Goal: Transaction & Acquisition: Book appointment/travel/reservation

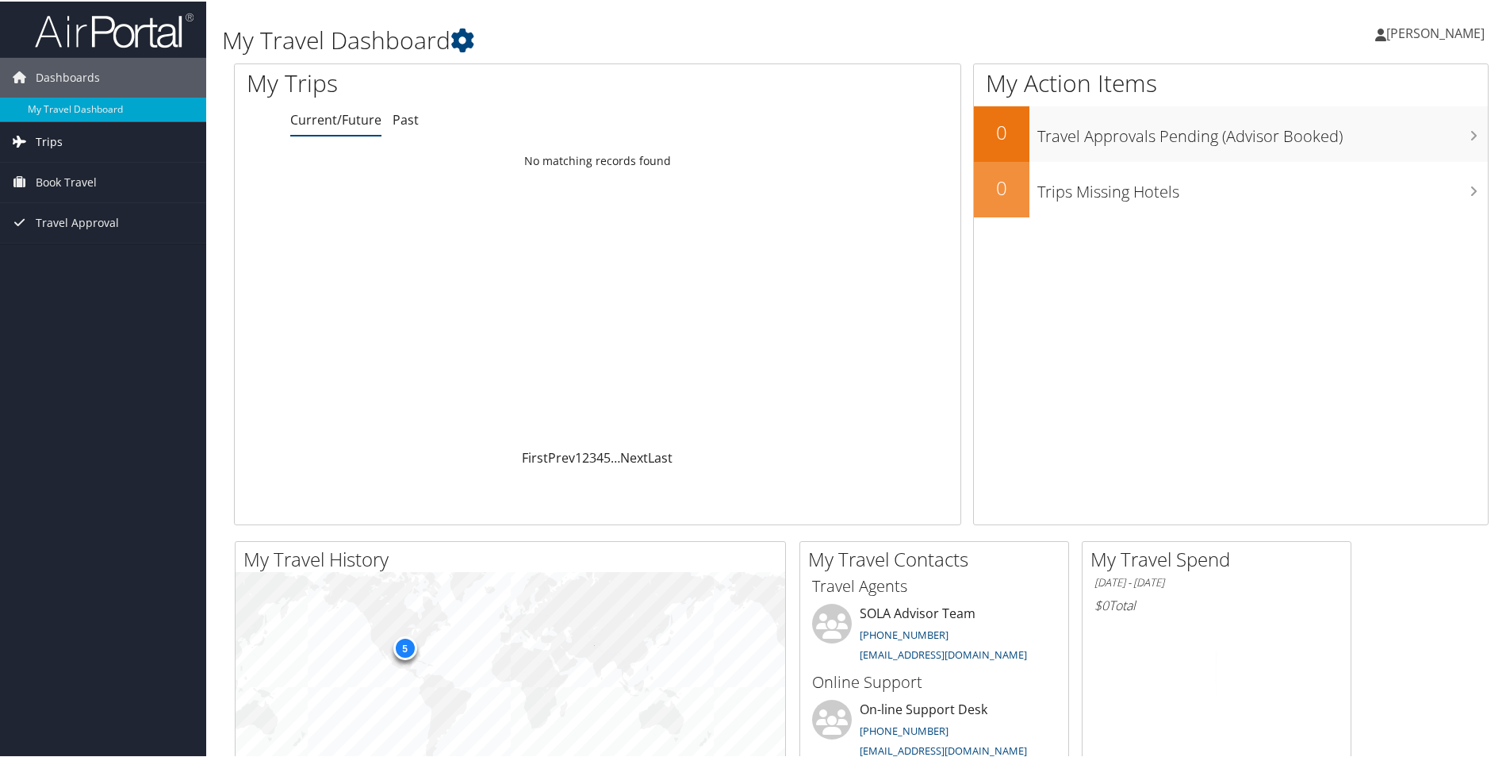
click at [56, 139] on span "Trips" at bounding box center [49, 141] width 27 height 40
click at [60, 252] on span "Book Travel" at bounding box center [66, 252] width 61 height 40
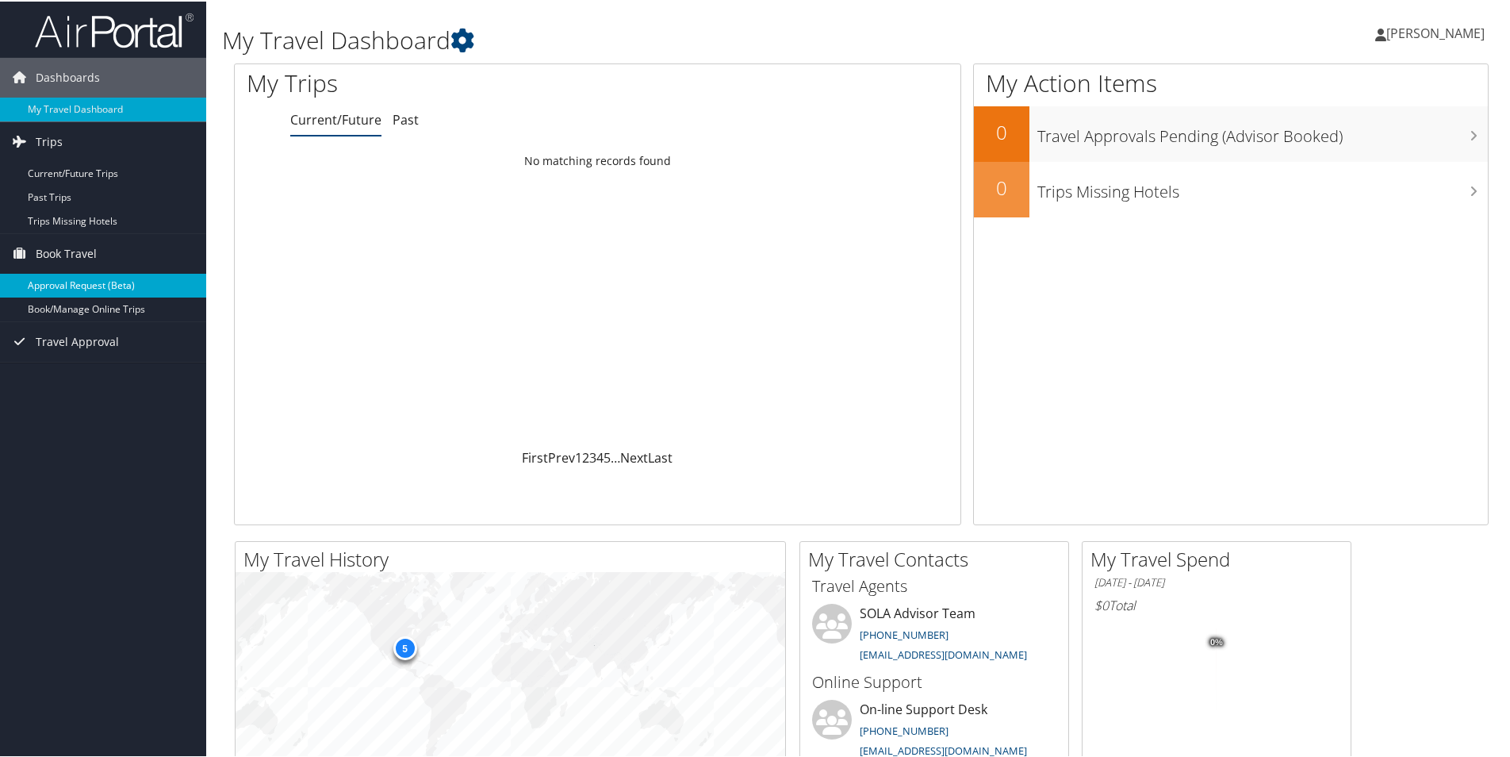
click at [53, 285] on link "Approval Request (Beta)" at bounding box center [103, 284] width 206 height 24
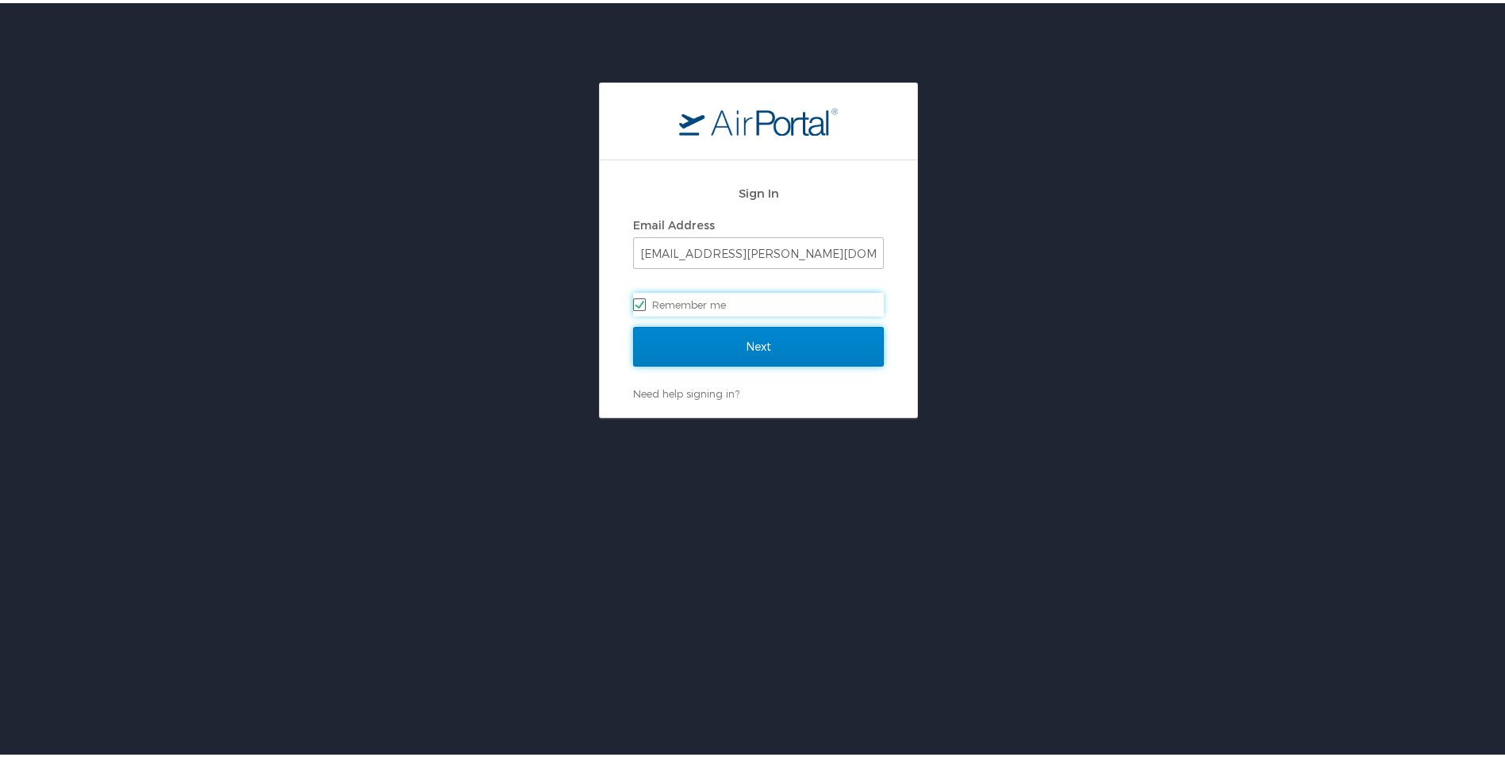
click at [757, 347] on input "Next" at bounding box center [758, 344] width 251 height 40
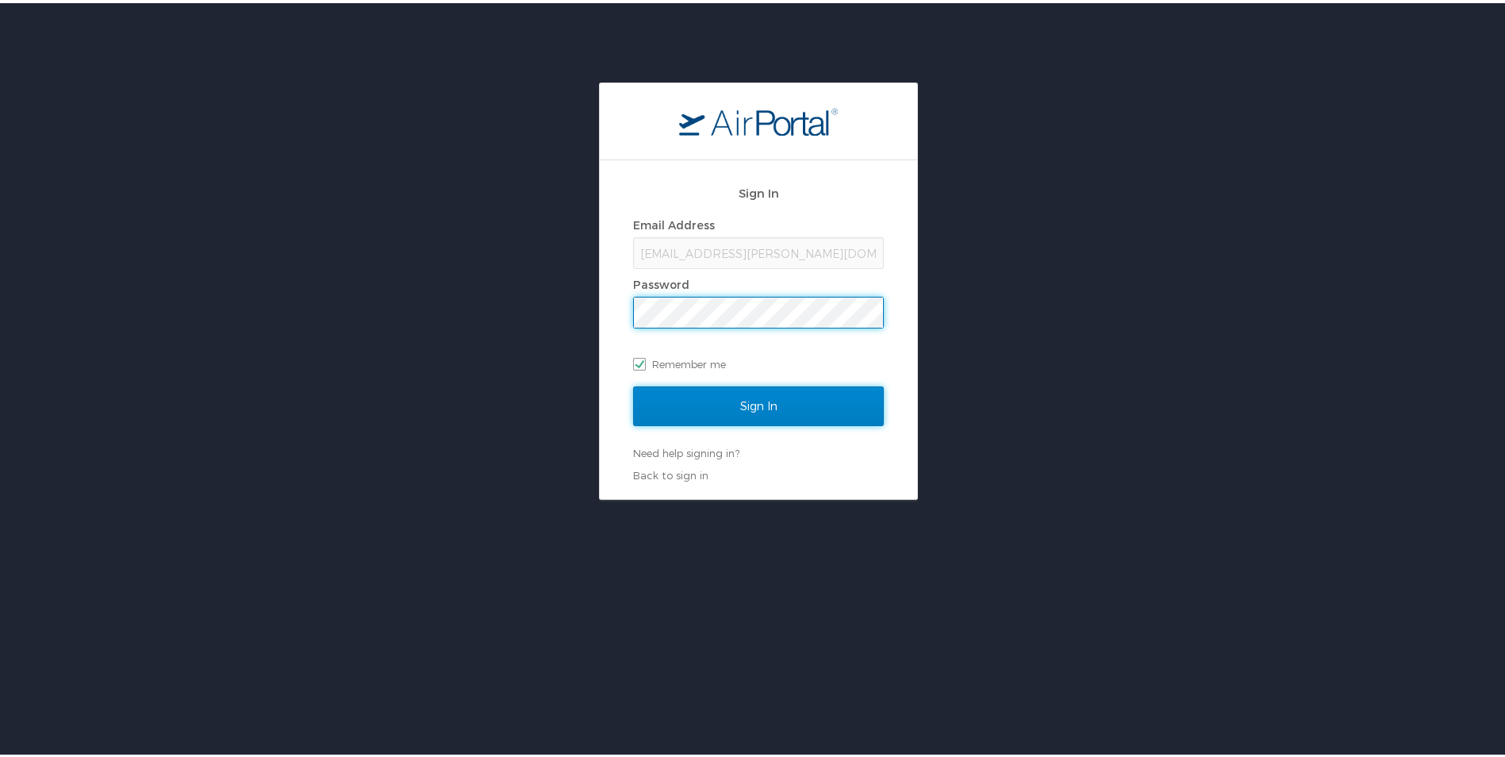
click at [735, 395] on input "Sign In" at bounding box center [758, 403] width 251 height 40
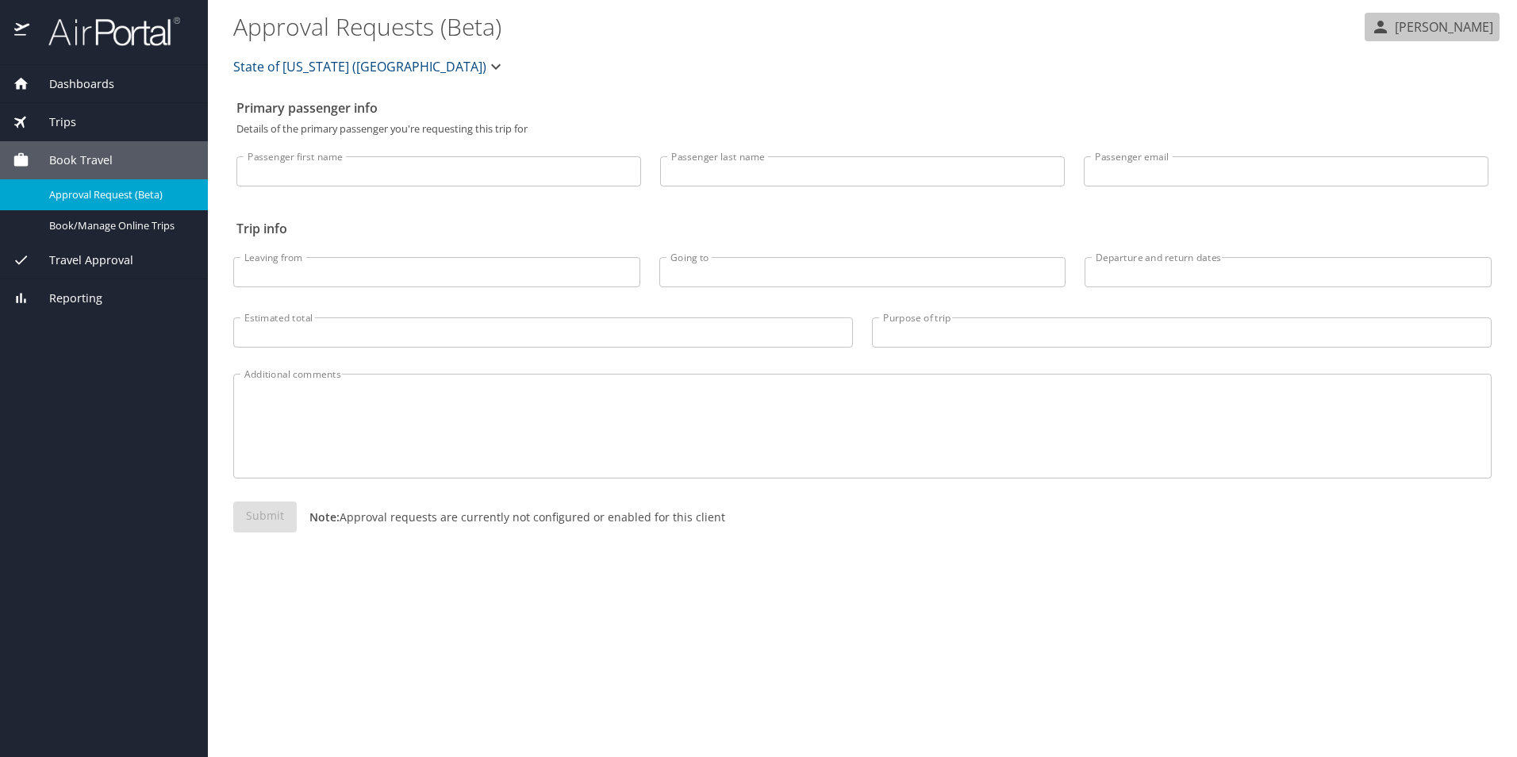
click at [1414, 31] on p "[PERSON_NAME]" at bounding box center [1441, 26] width 103 height 19
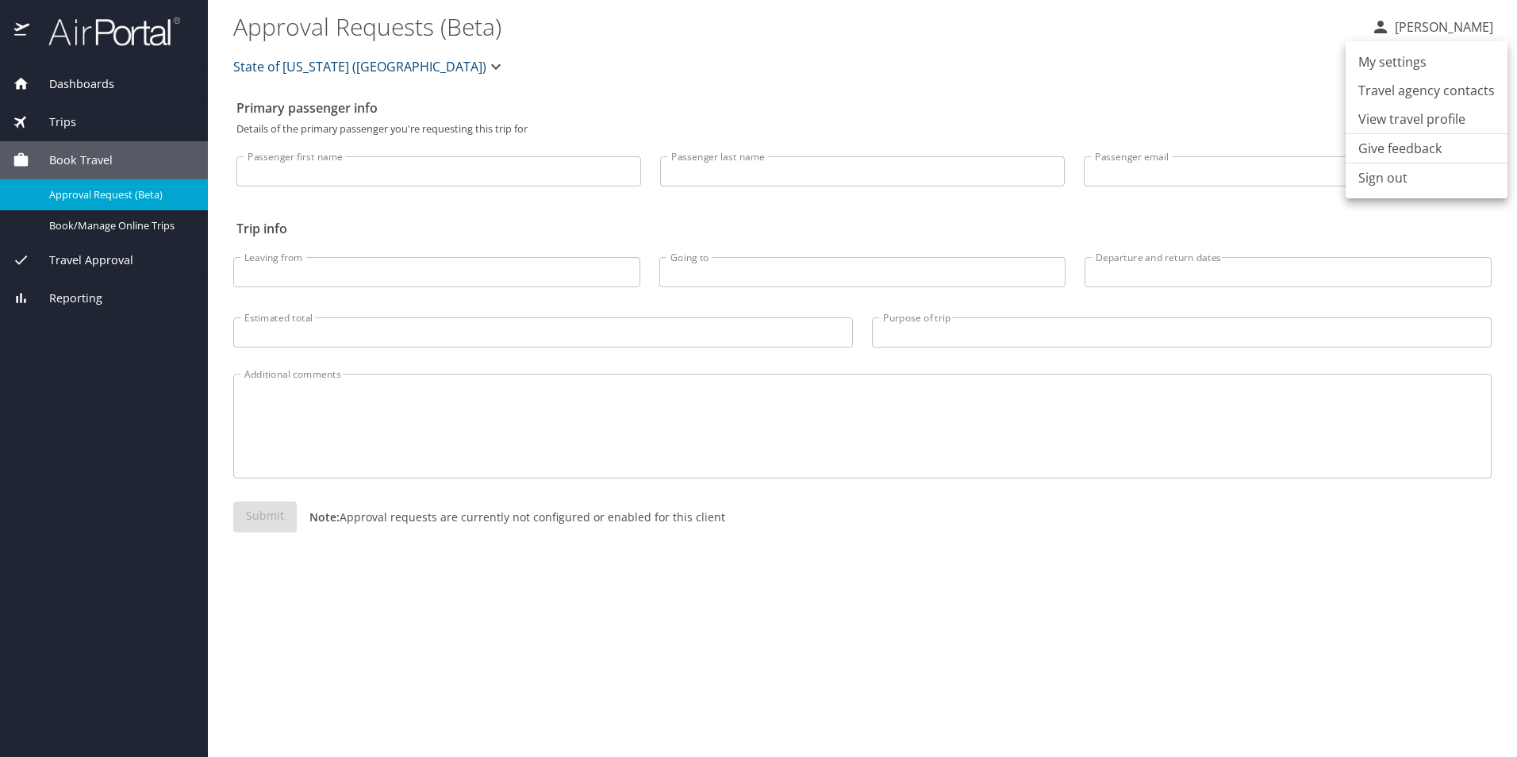
click at [1228, 98] on div at bounding box center [758, 378] width 1517 height 757
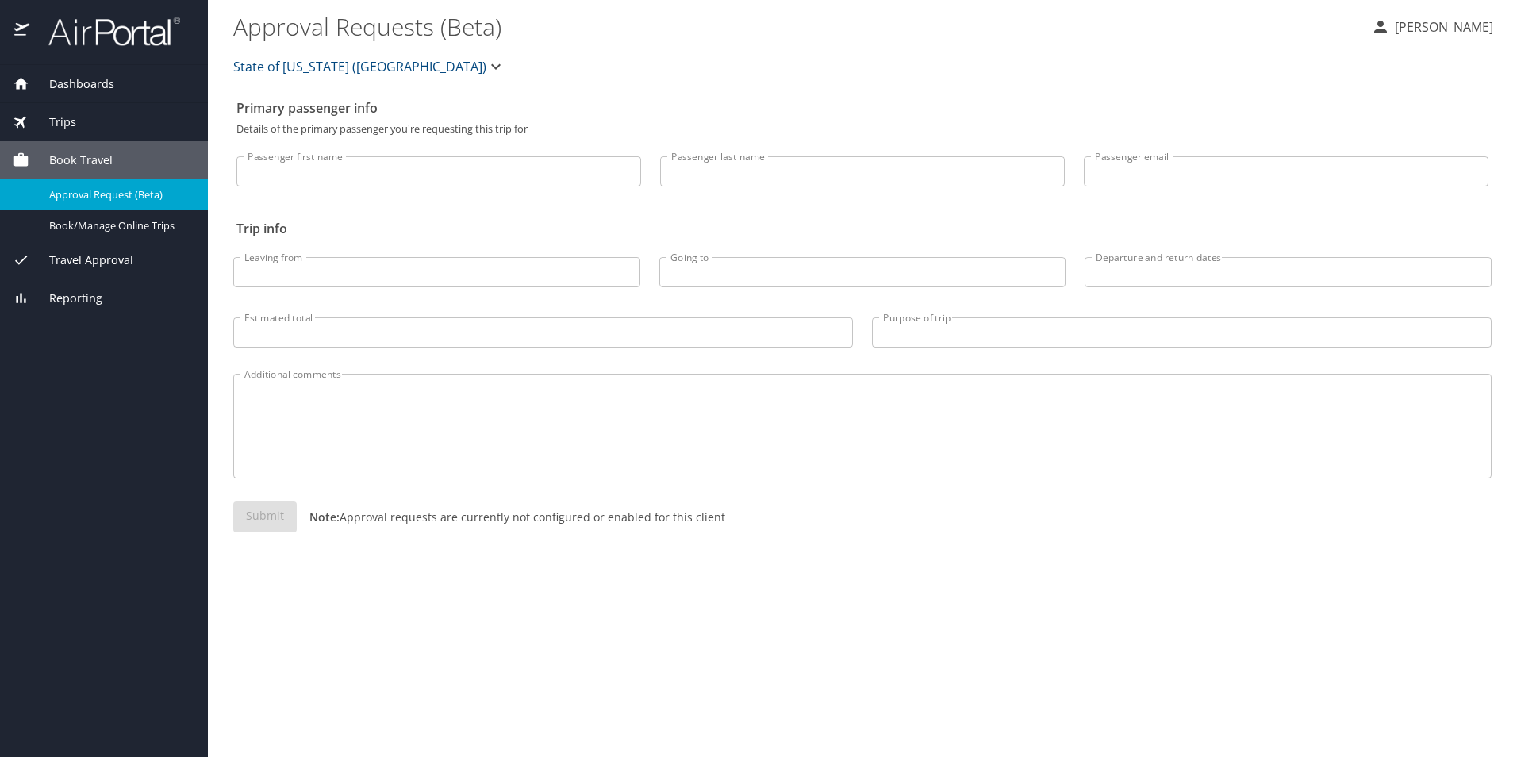
click at [72, 79] on span "Dashboards" at bounding box center [71, 83] width 85 height 17
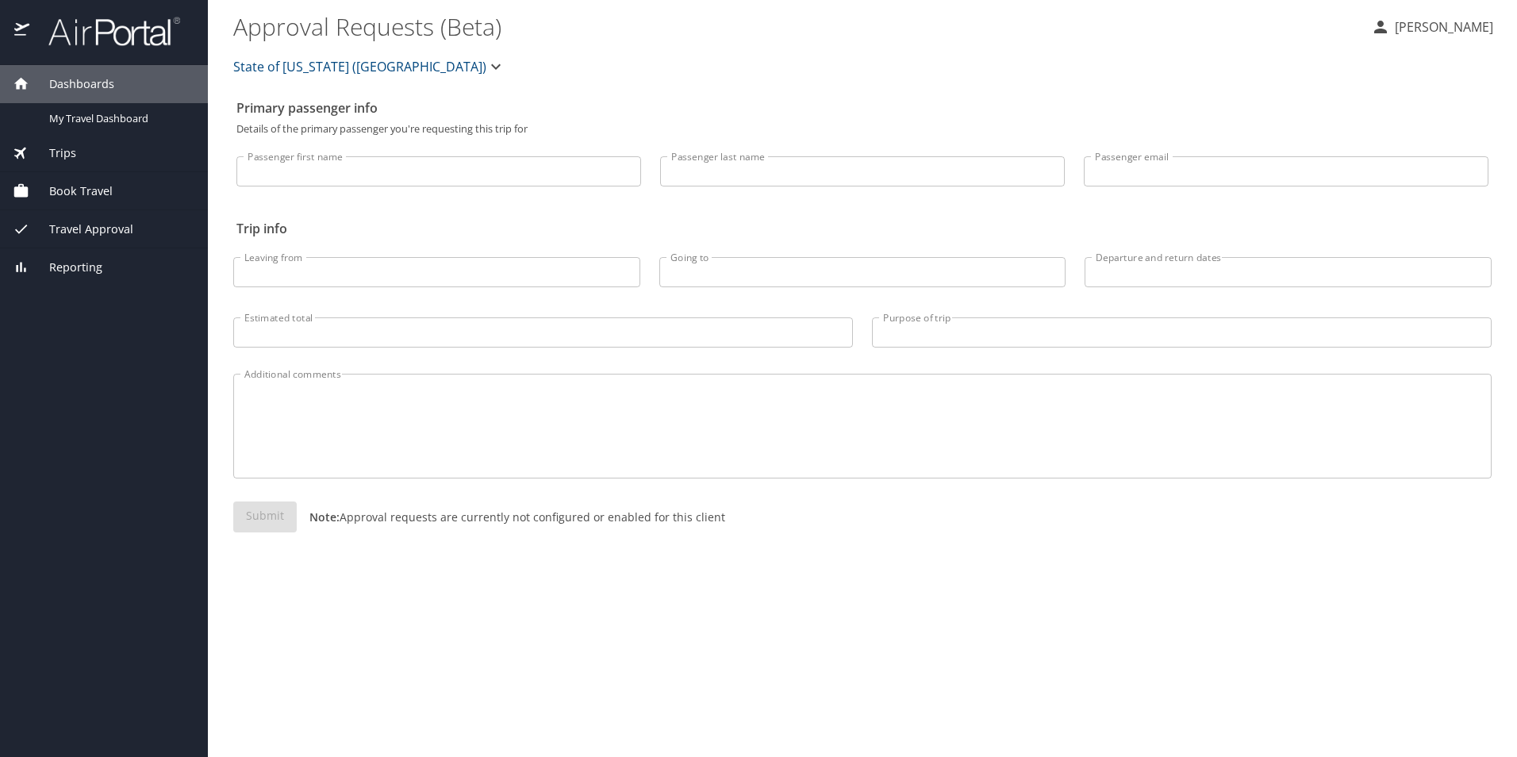
click at [76, 79] on span "Dashboards" at bounding box center [71, 83] width 85 height 17
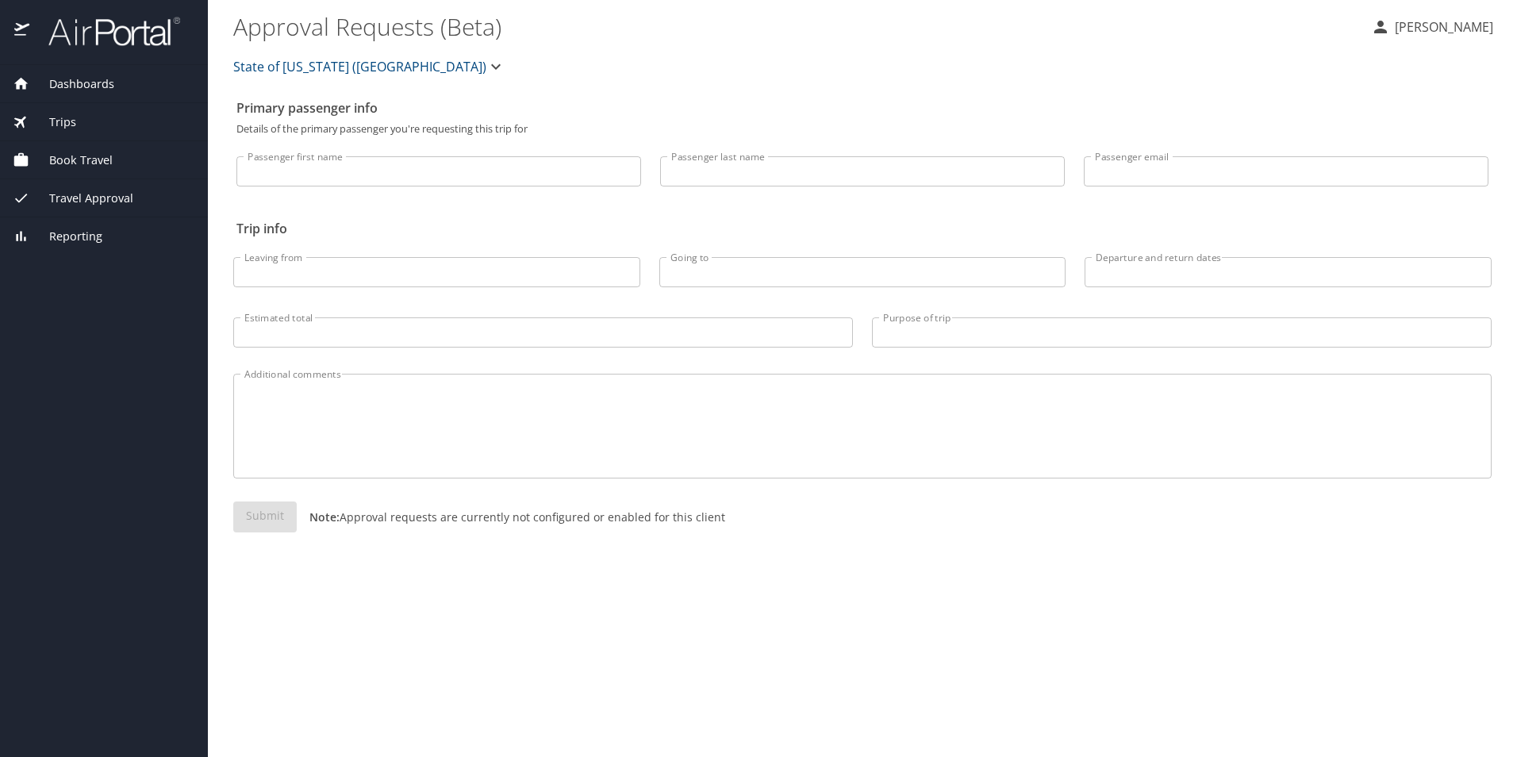
click at [56, 123] on span "Trips" at bounding box center [52, 121] width 47 height 17
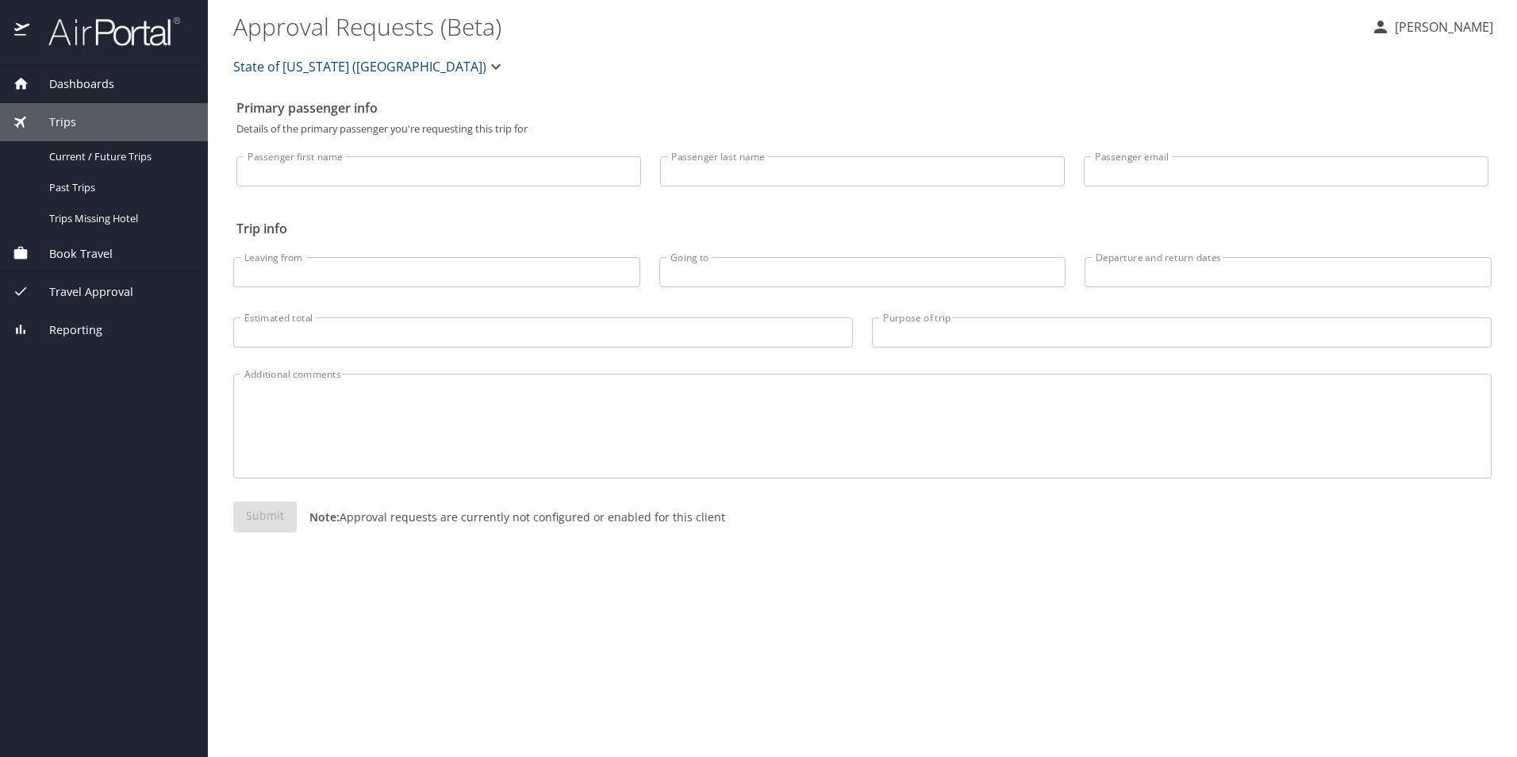
click at [68, 125] on span "Trips" at bounding box center [52, 121] width 47 height 17
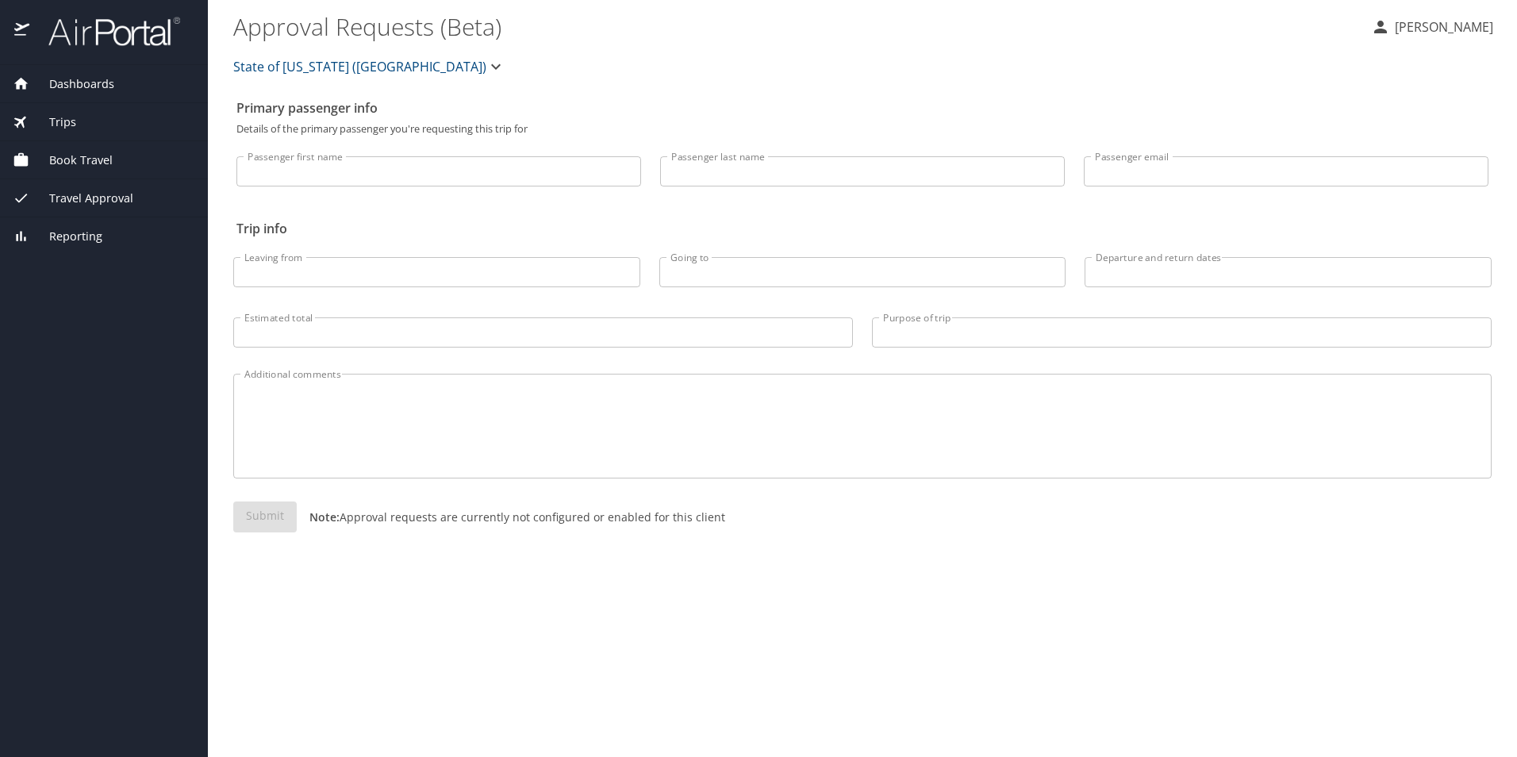
click at [23, 78] on icon at bounding box center [21, 83] width 17 height 17
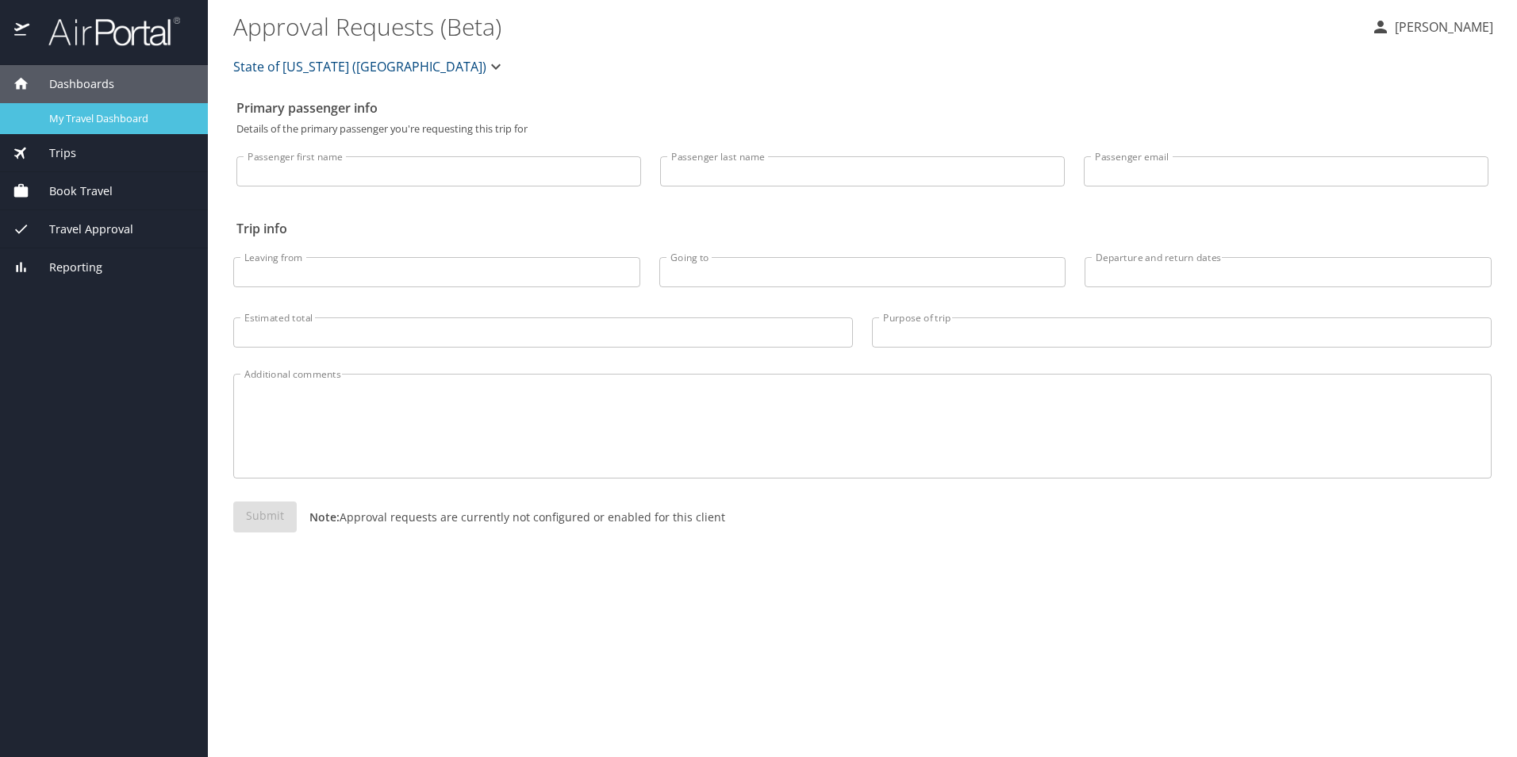
click at [72, 116] on span "My Travel Dashboard" at bounding box center [119, 118] width 140 height 15
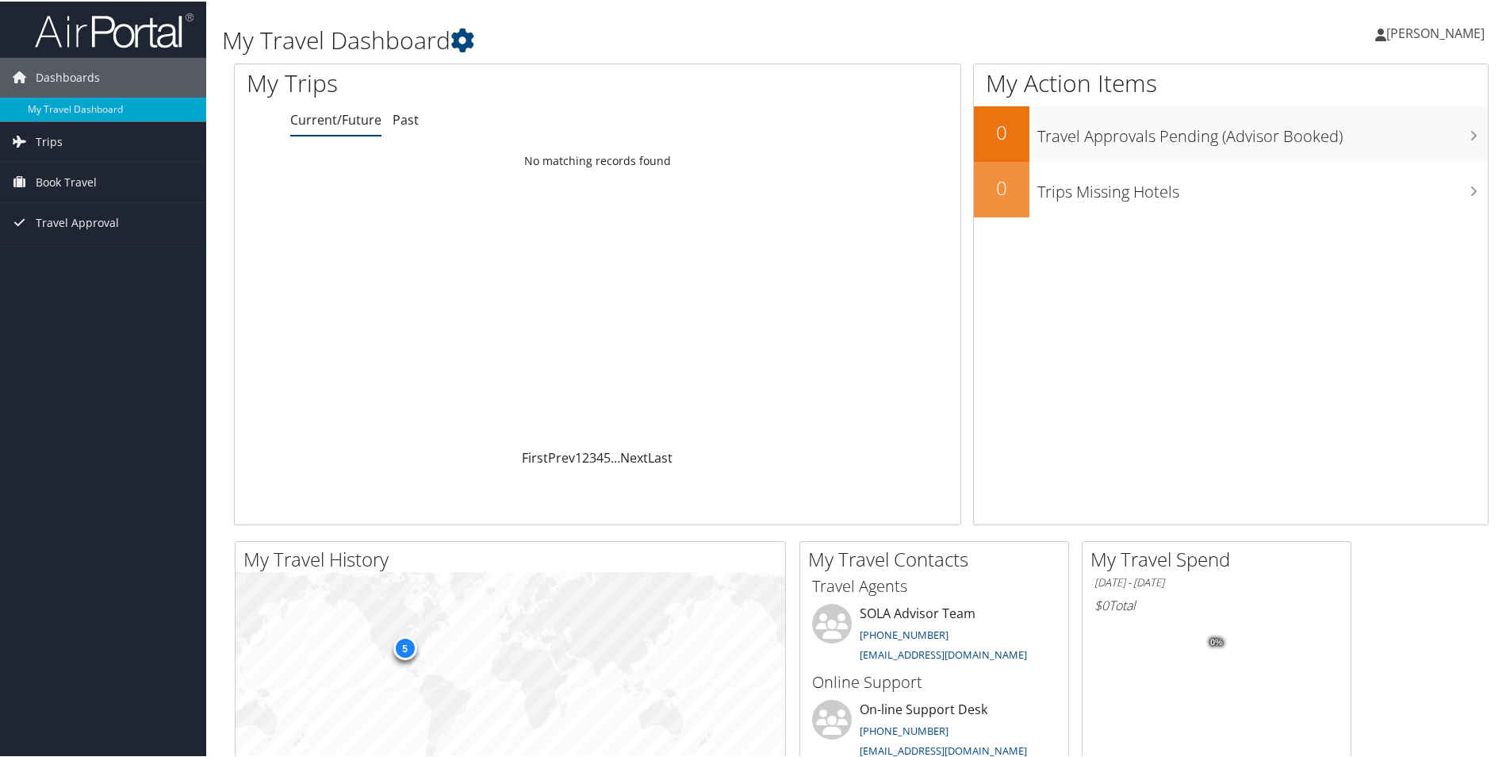
click at [1431, 43] on link "[PERSON_NAME]" at bounding box center [1437, 32] width 125 height 48
click at [1350, 141] on link "View Travel Profile" at bounding box center [1394, 141] width 177 height 27
click at [56, 213] on span "Travel Approval" at bounding box center [77, 221] width 83 height 40
click at [71, 175] on span "Book Travel" at bounding box center [66, 181] width 61 height 40
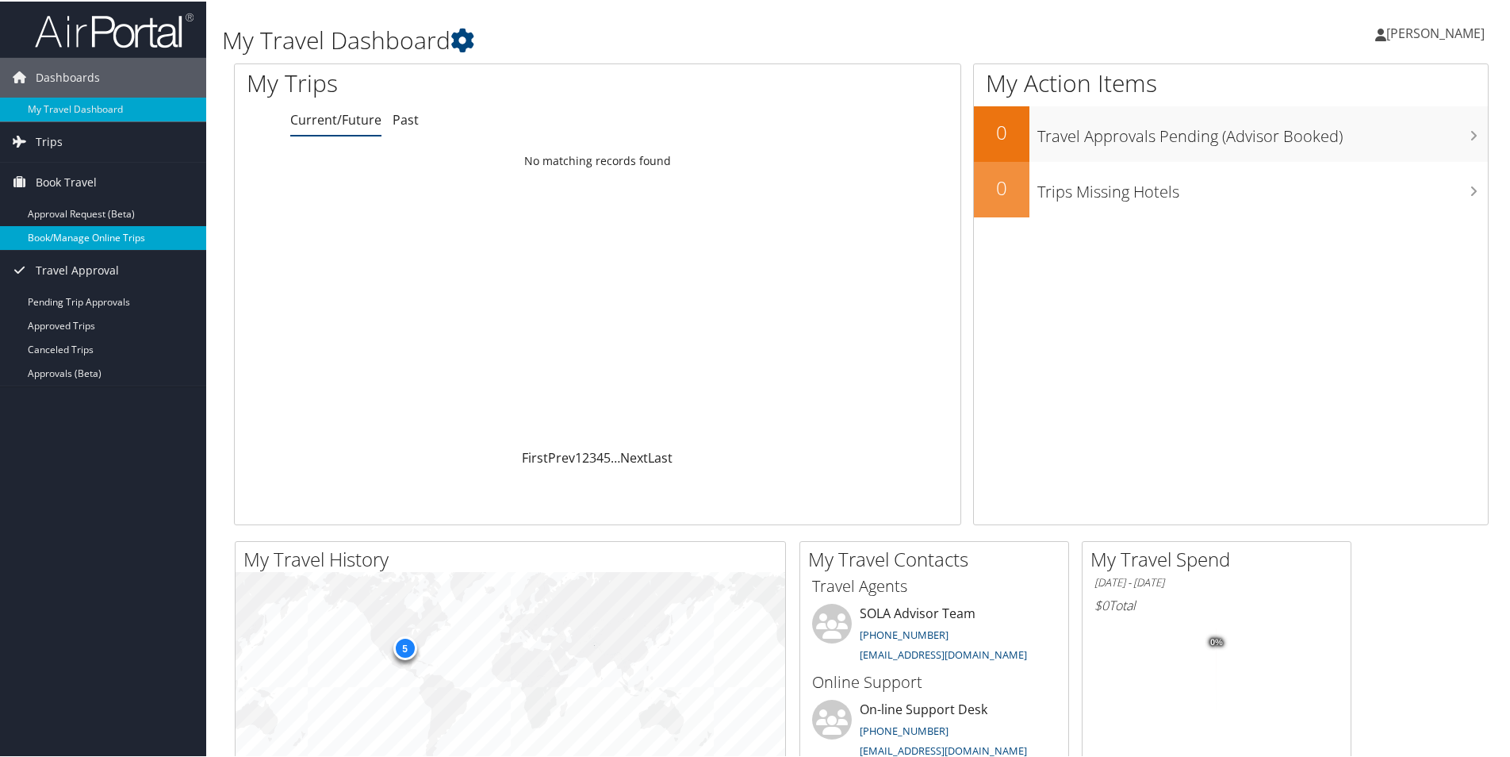
click at [93, 236] on link "Book/Manage Online Trips" at bounding box center [103, 236] width 206 height 24
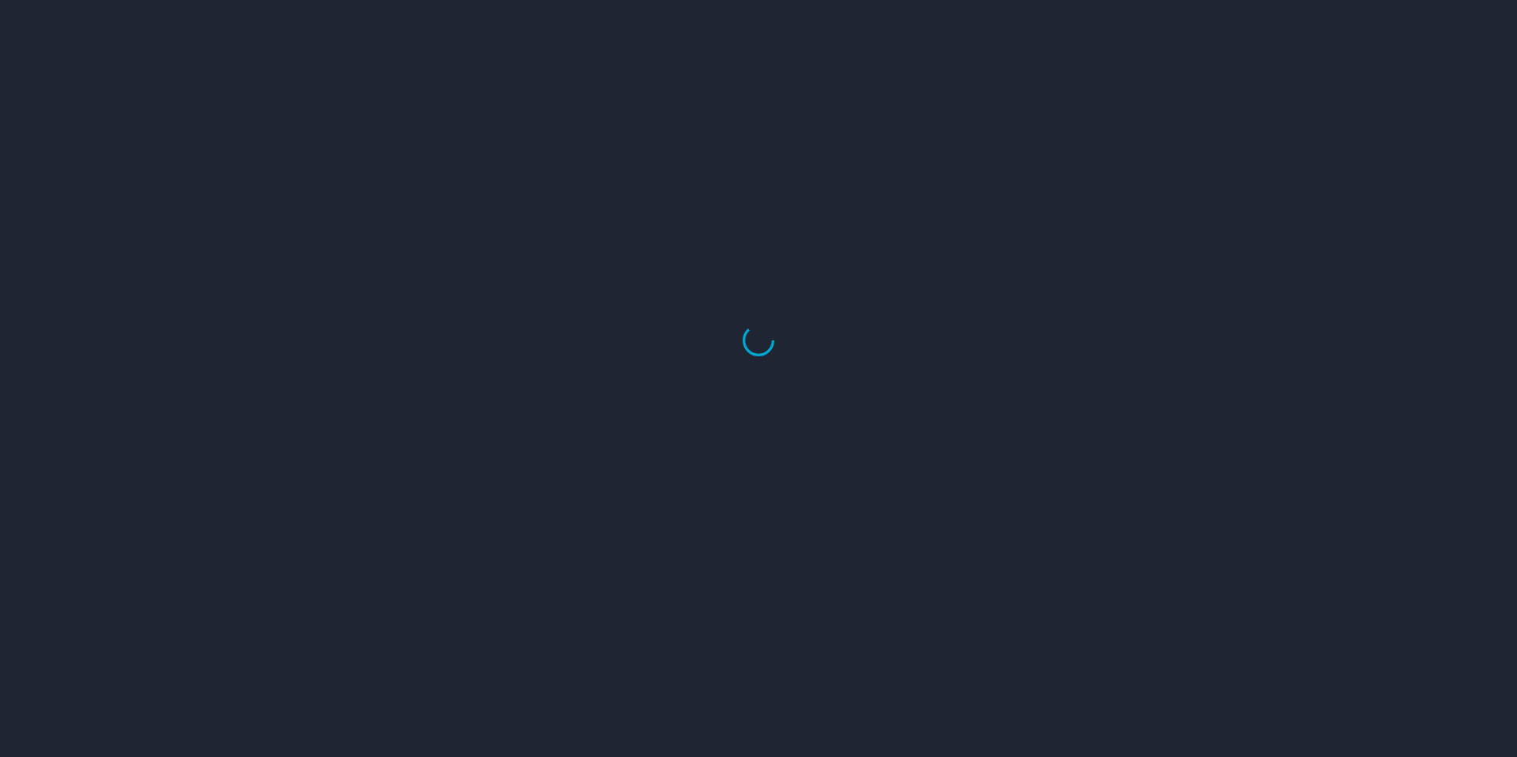
select select "US"
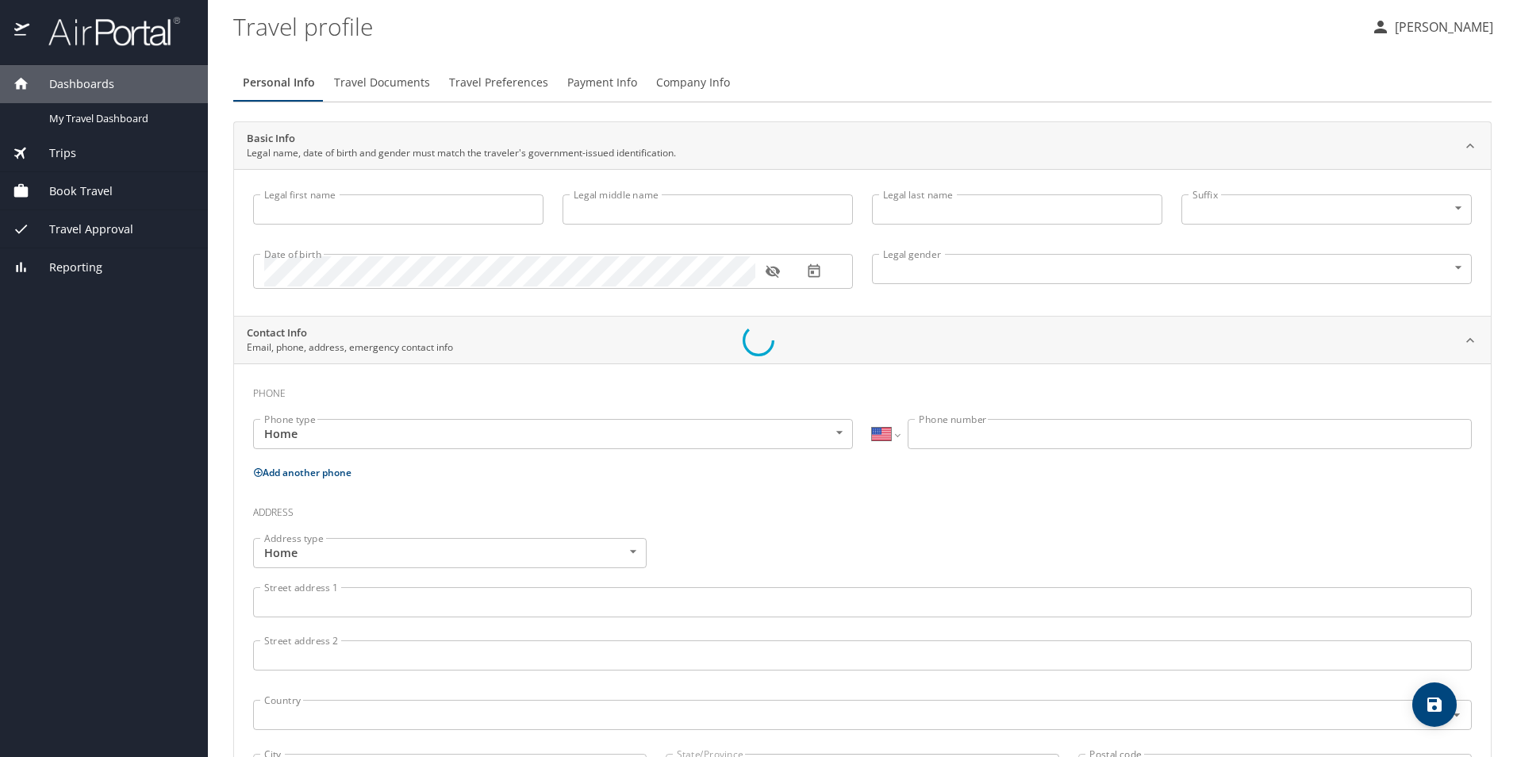
type input "Maddison"
type input "[PERSON_NAME]"
type input "[DEMOGRAPHIC_DATA]"
select select "US"
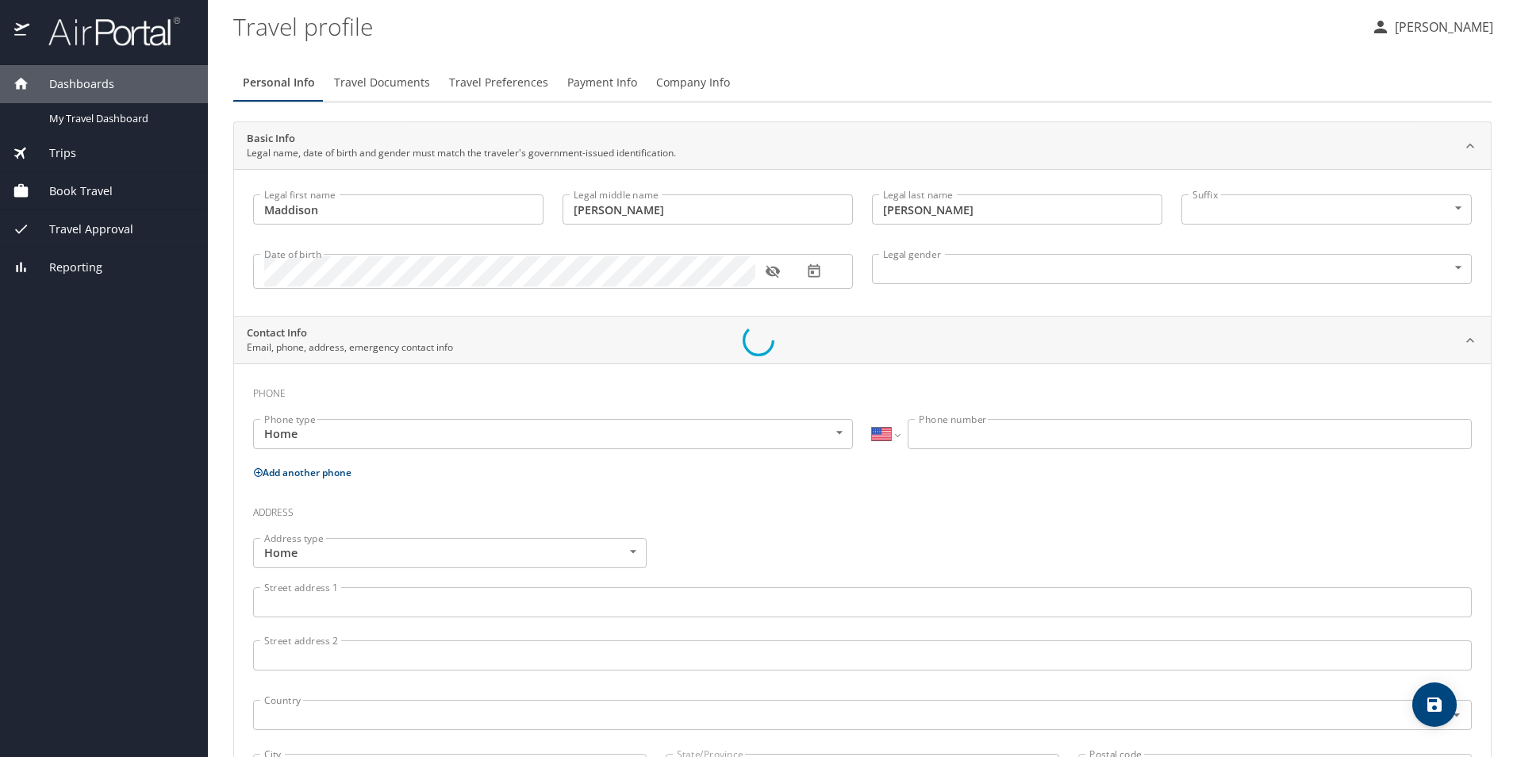
select select "US"
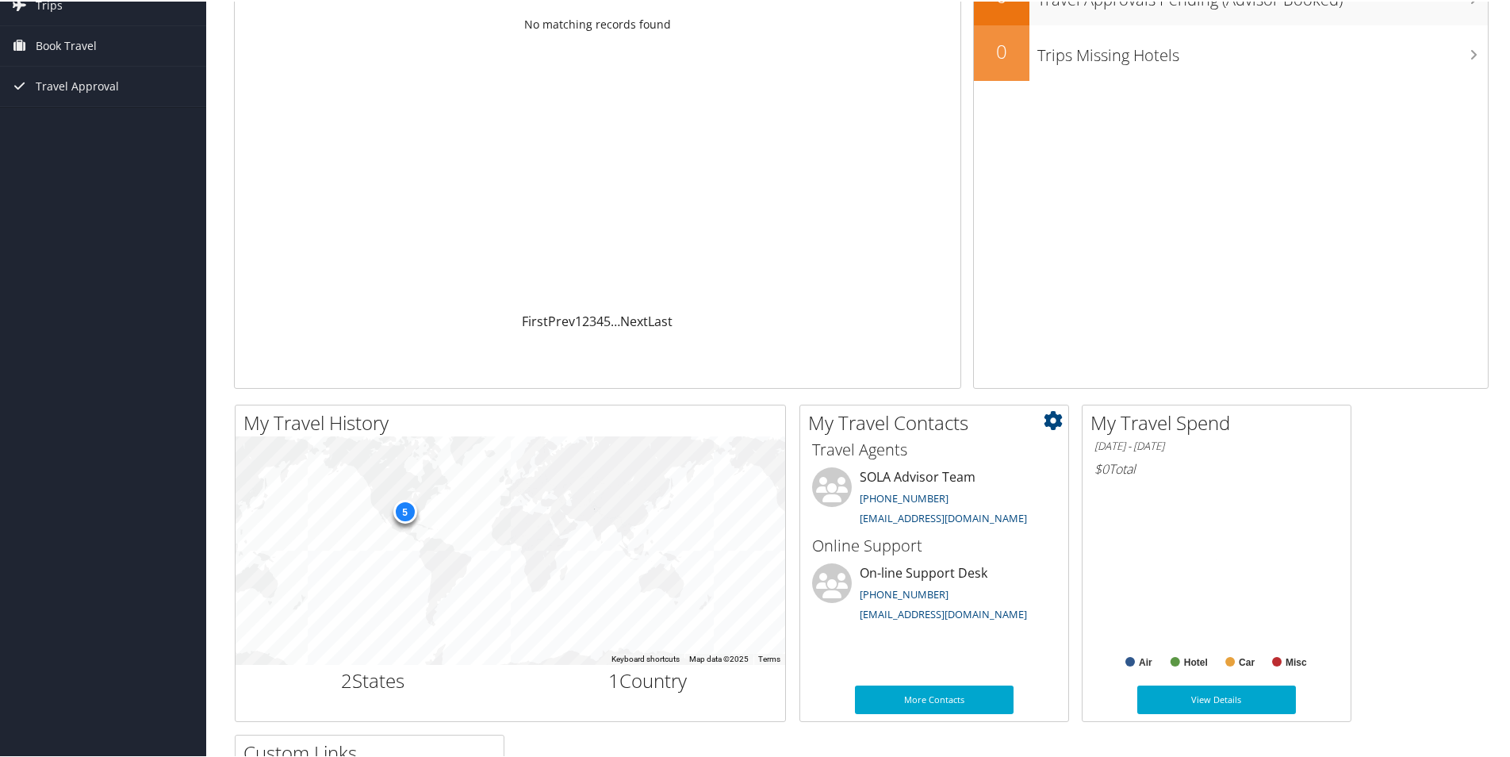
scroll to position [159, 0]
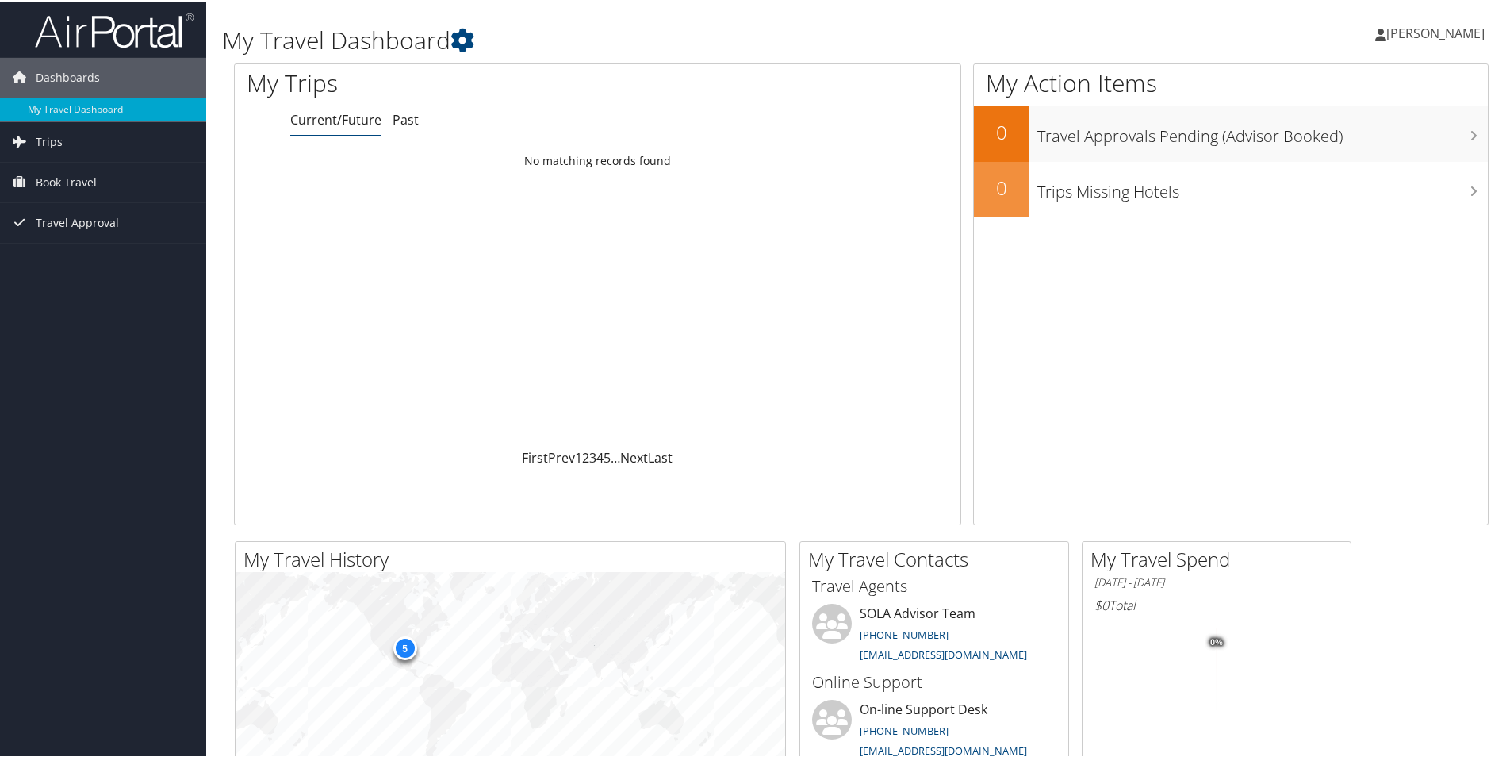
click at [1400, 31] on span "[PERSON_NAME]" at bounding box center [1436, 31] width 98 height 17
drag, startPoint x: 1180, startPoint y: 15, endPoint x: 770, endPoint y: 6, distance: 409.4
click at [1179, 15] on div "Maddison Coburn Maddison Coburn My Settings Travel Agency Contacts View Travel …" at bounding box center [1263, 38] width 505 height 61
click at [36, 138] on span "Trips" at bounding box center [49, 141] width 27 height 40
click at [67, 247] on span "Book Travel" at bounding box center [66, 252] width 61 height 40
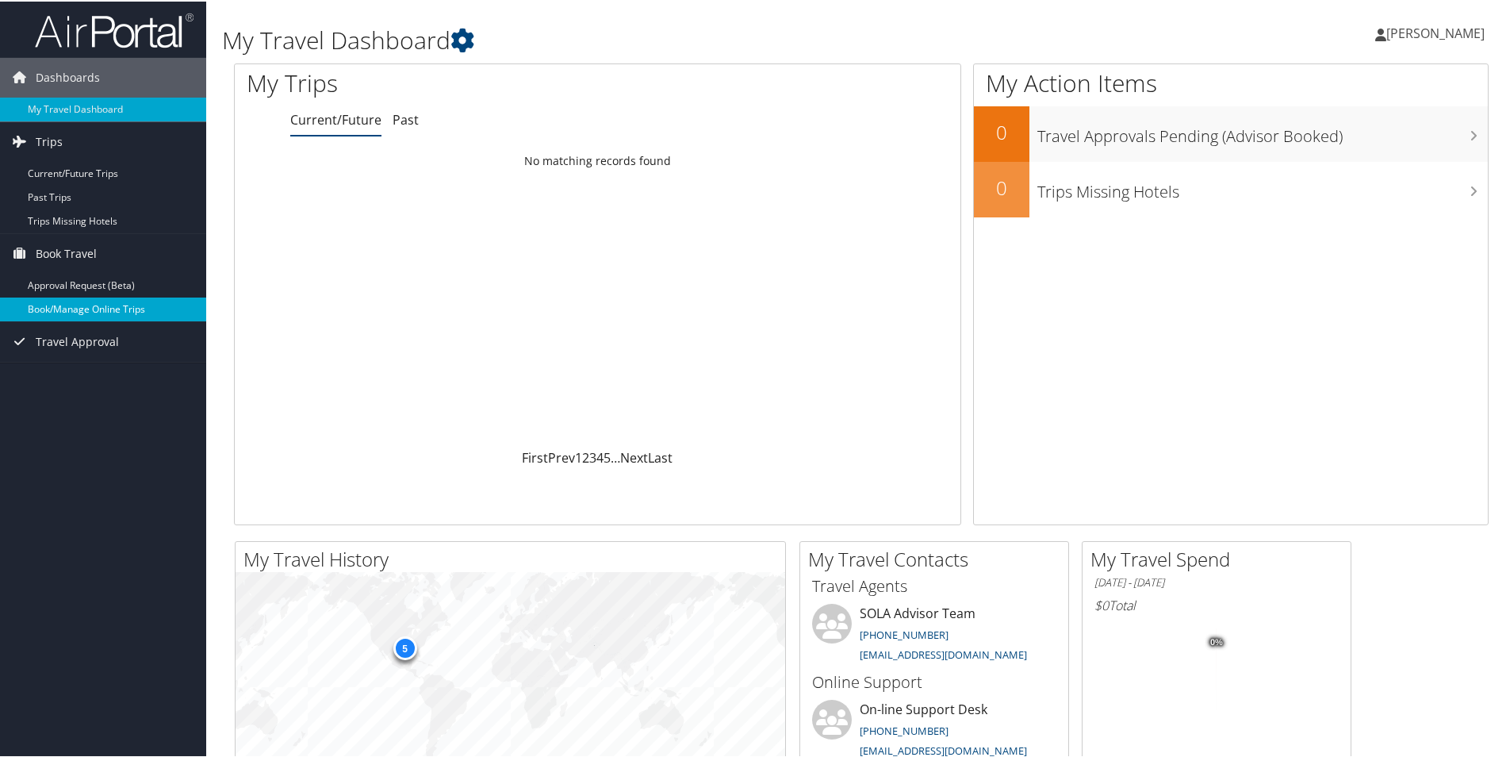
click at [96, 306] on link "Book/Manage Online Trips" at bounding box center [103, 308] width 206 height 24
